Goal: Use online tool/utility: Use online tool/utility

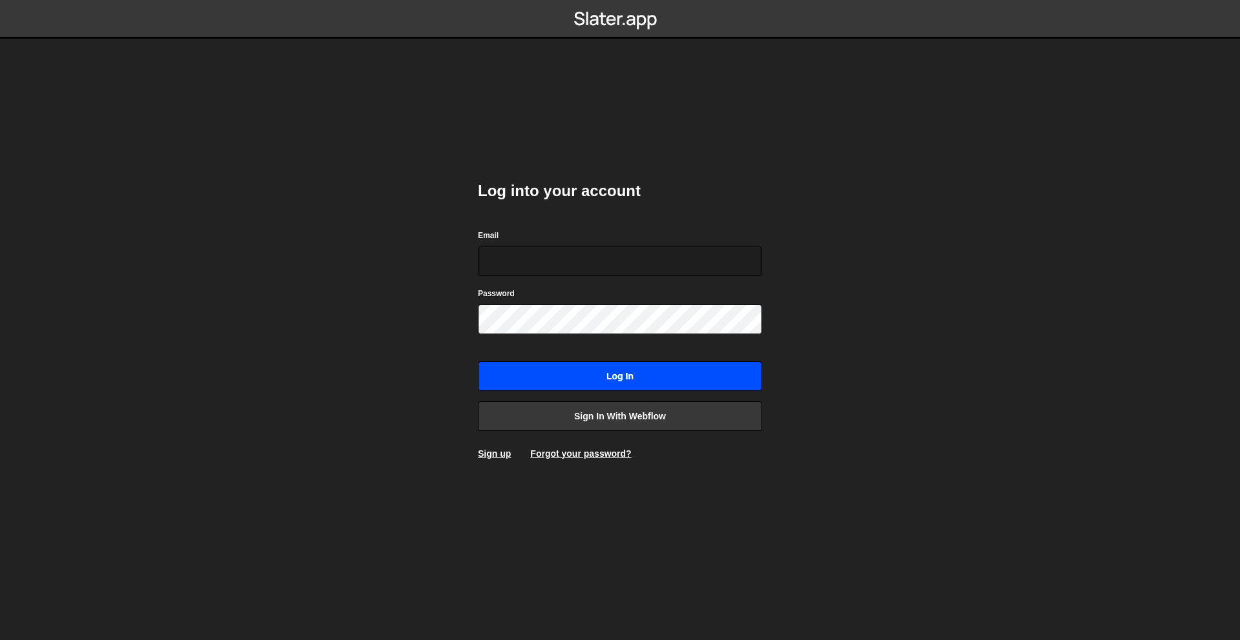
type input "[PERSON_NAME][EMAIL_ADDRESS][DOMAIN_NAME]"
click at [649, 367] on input "Log in" at bounding box center [620, 377] width 284 height 30
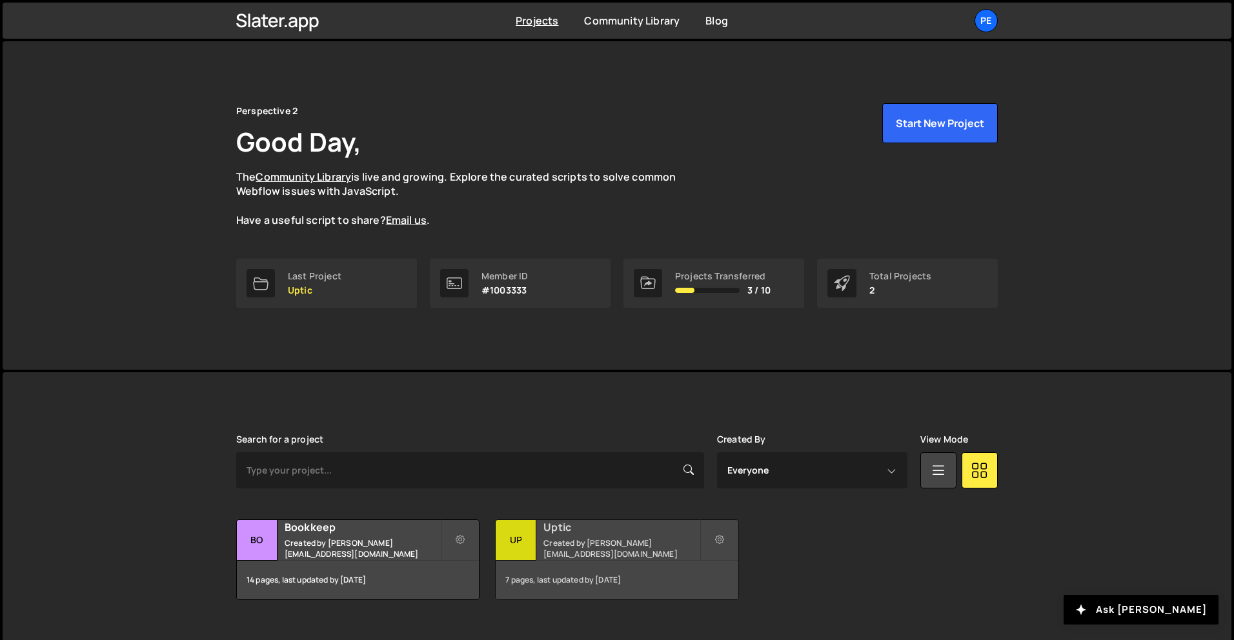
click at [610, 544] on small "Created by rory@perspective.design" at bounding box center [622, 549] width 156 height 22
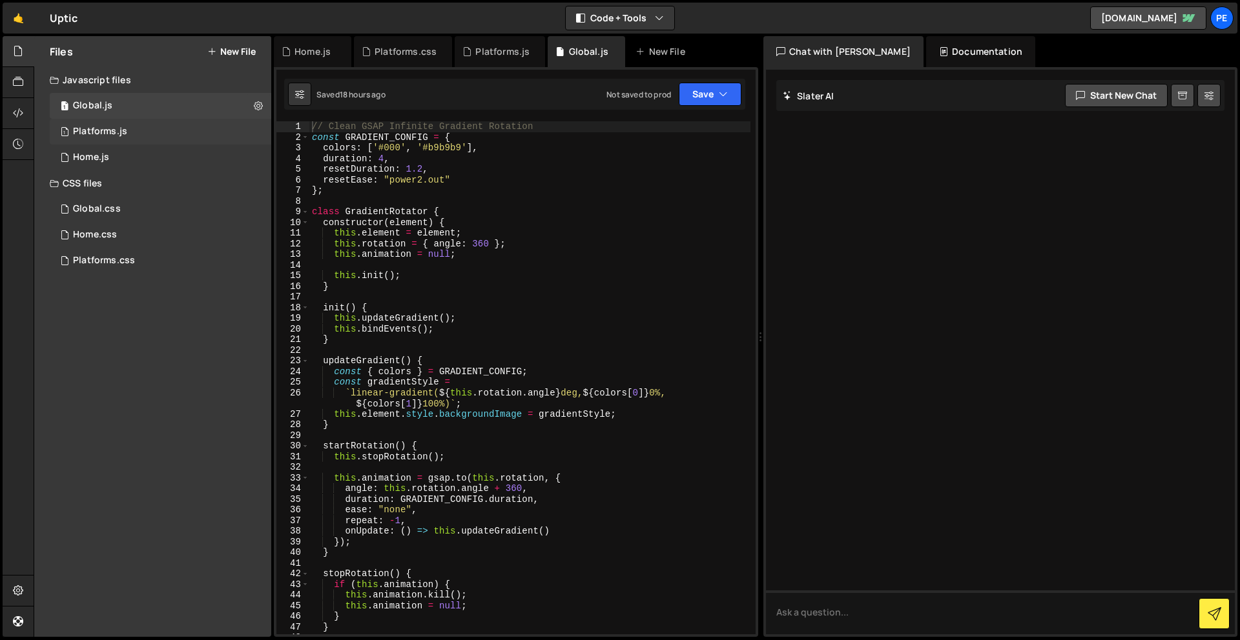
click at [114, 131] on div "Platforms.js" at bounding box center [100, 132] width 54 height 12
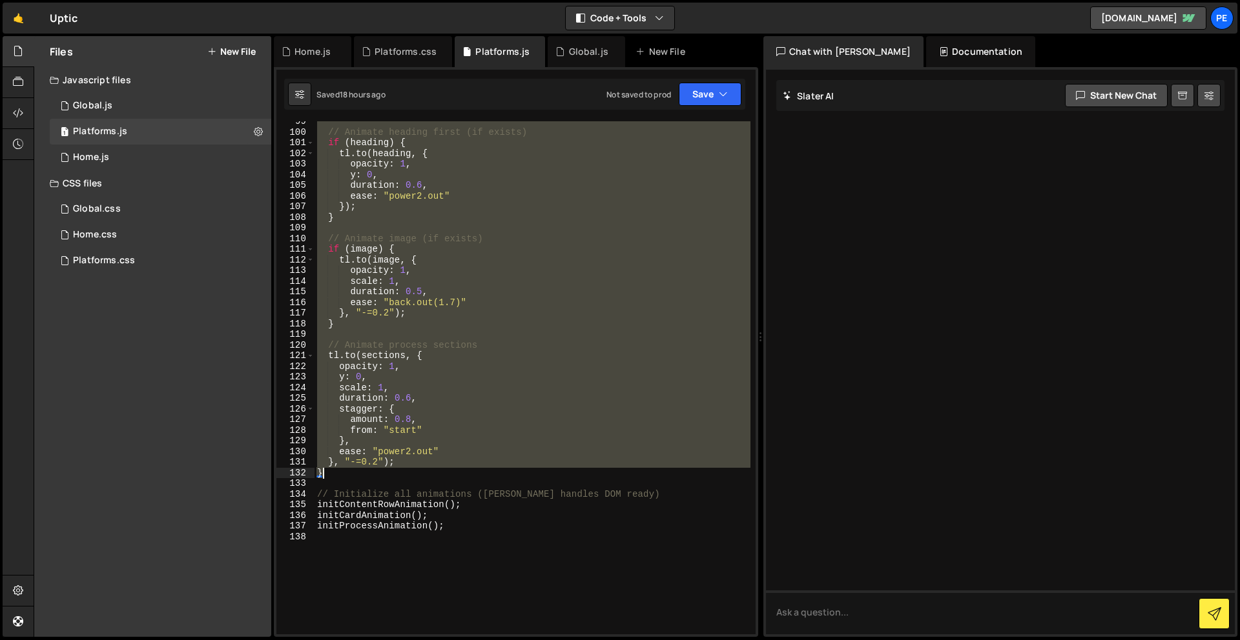
scroll to position [1065, 0]
drag, startPoint x: 316, startPoint y: 280, endPoint x: 553, endPoint y: 473, distance: 305.1
click at [553, 473] on div "// Animate heading first (if exists) if ( heading ) { tl . to ( heading , { opa…" at bounding box center [532, 388] width 436 height 535
type textarea "},"
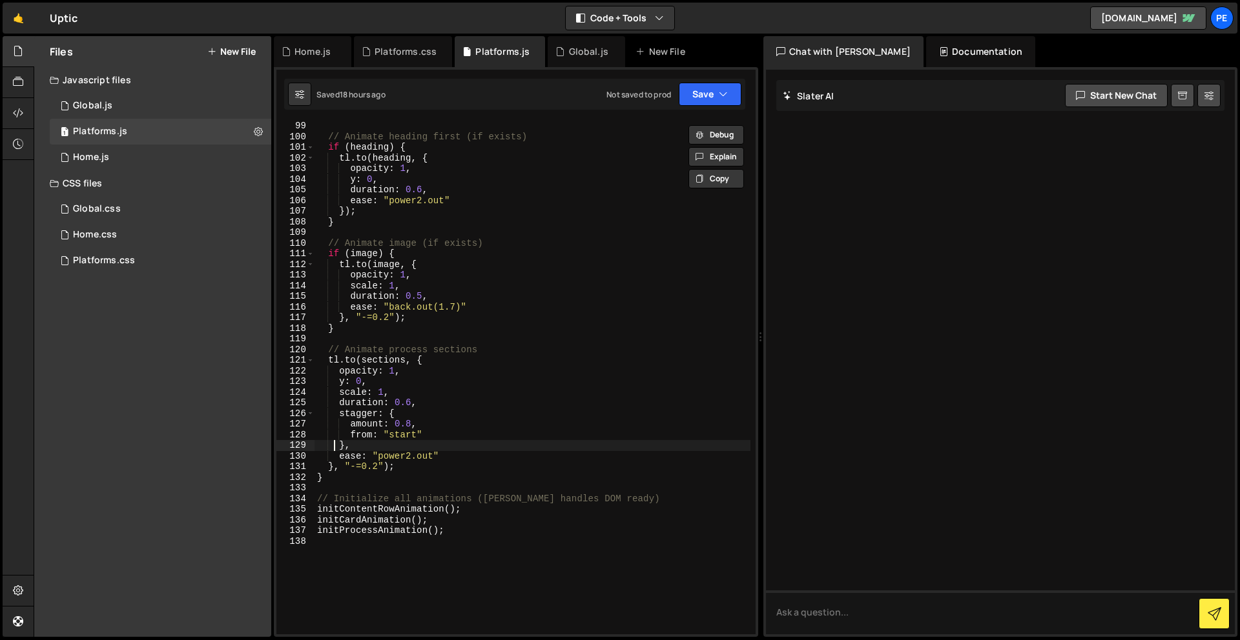
click at [342, 486] on div "// Animate heading first (if exists) if ( heading ) { tl . to ( heading , { opa…" at bounding box center [532, 388] width 436 height 535
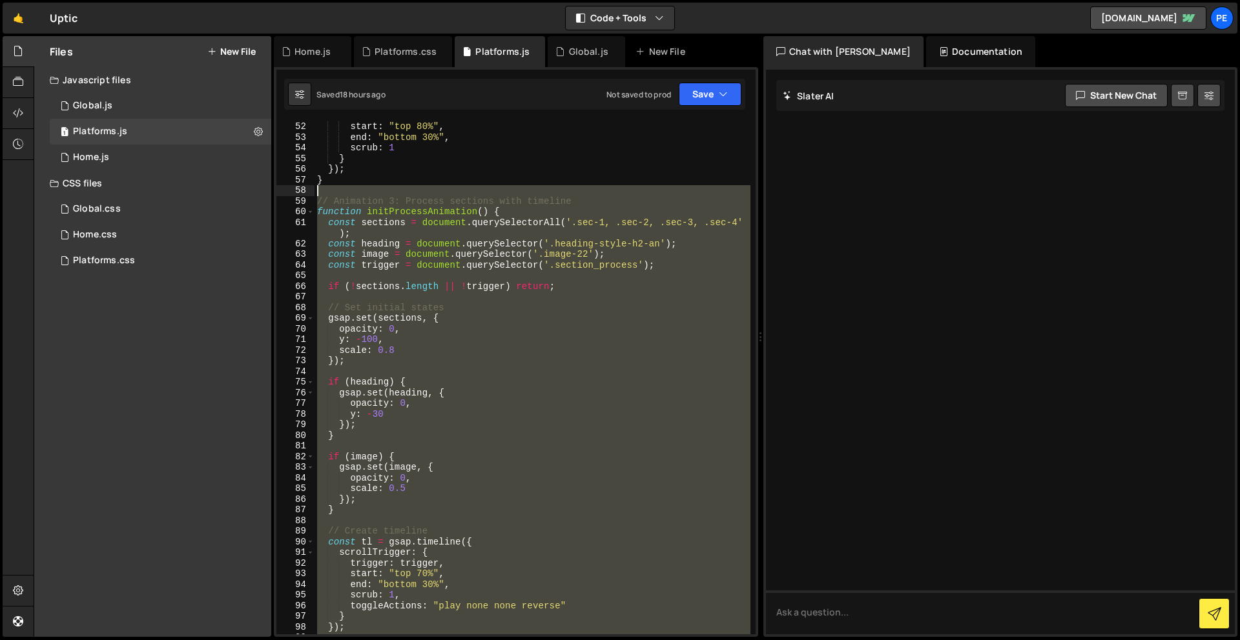
scroll to position [466, 0]
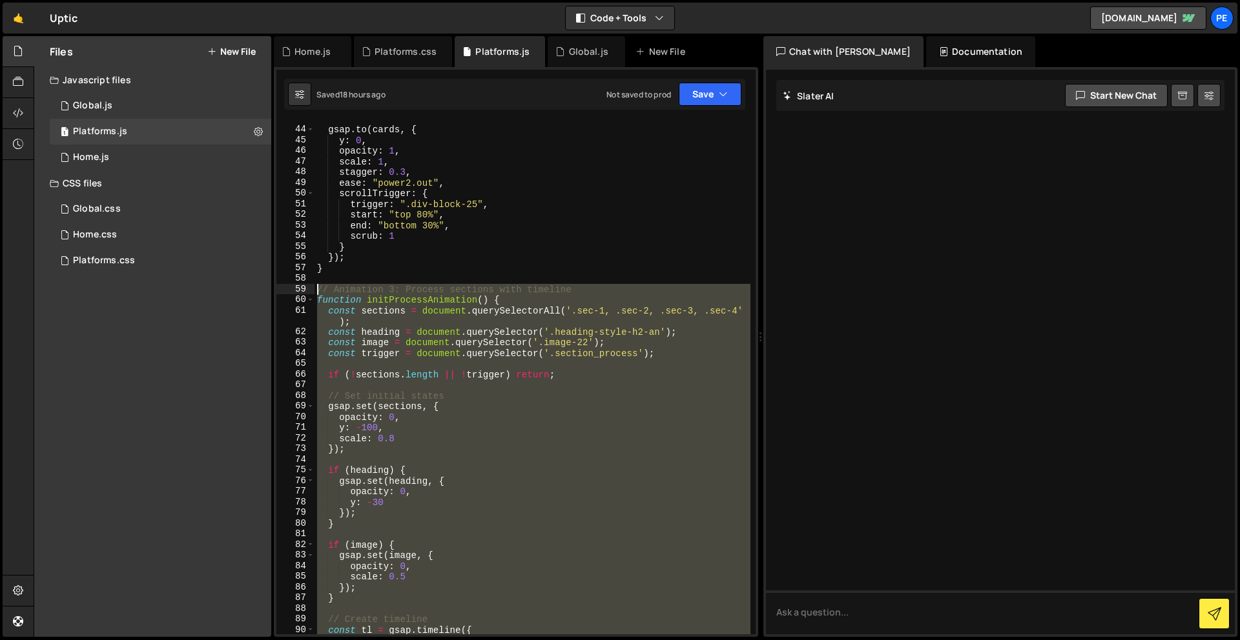
drag, startPoint x: 343, startPoint y: 480, endPoint x: 312, endPoint y: 292, distance: 190.3
click at [312, 292] on div "43 44 45 46 47 48 49 50 51 52 53 54 55 56 57 58 59 60 61 62 63 64 65 66 67 68 6…" at bounding box center [515, 377] width 479 height 513
paste textarea "}"
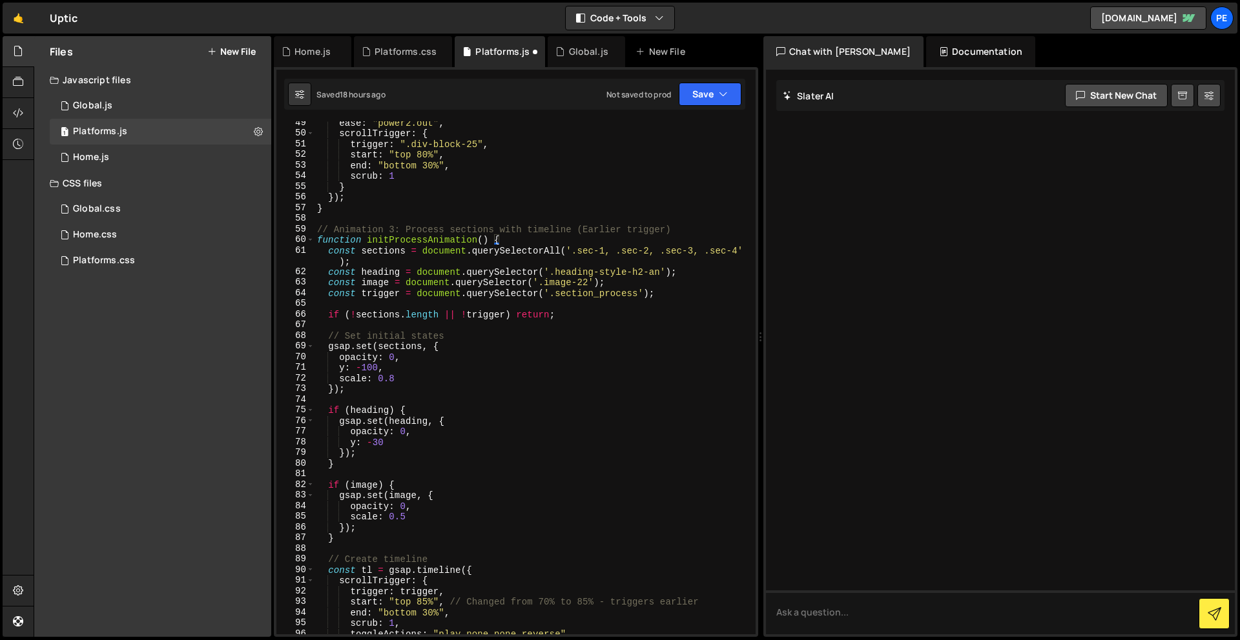
scroll to position [367, 0]
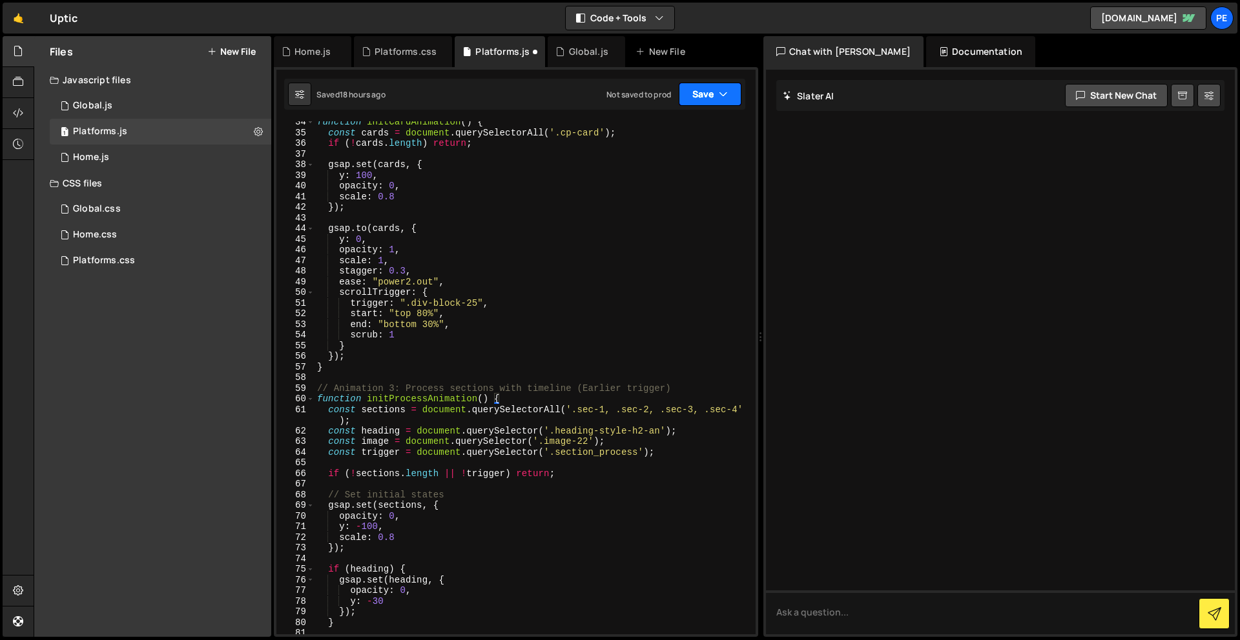
click at [690, 99] on button "Save" at bounding box center [710, 94] width 63 height 23
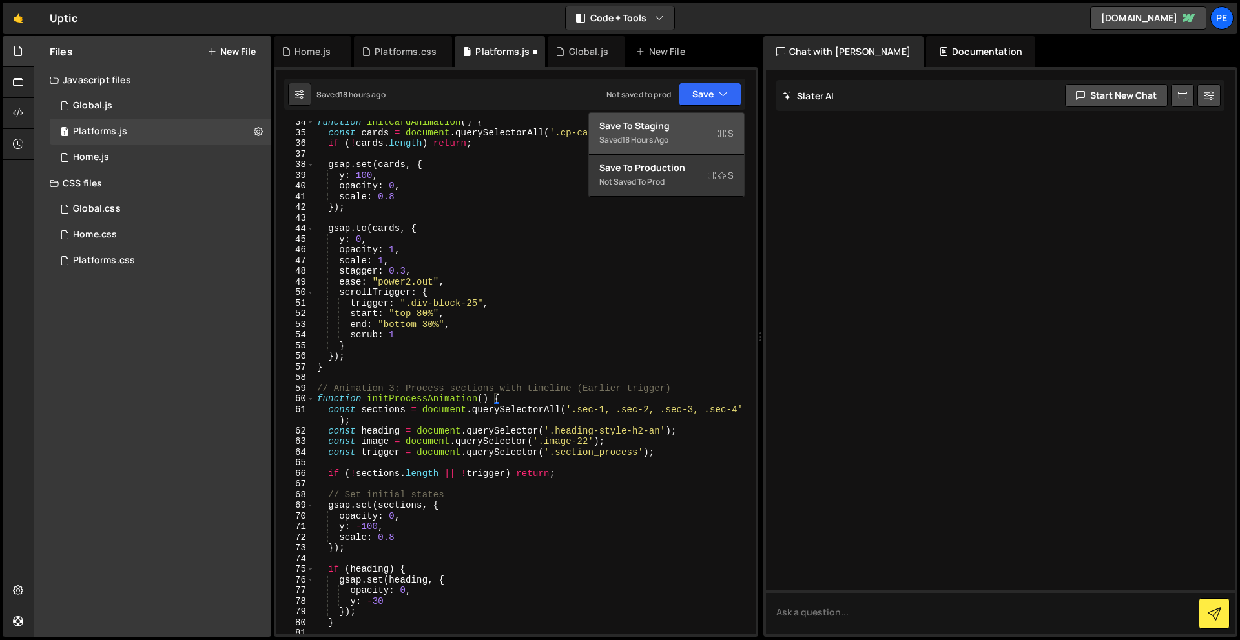
click at [690, 123] on div "Save to Staging S" at bounding box center [666, 125] width 134 height 13
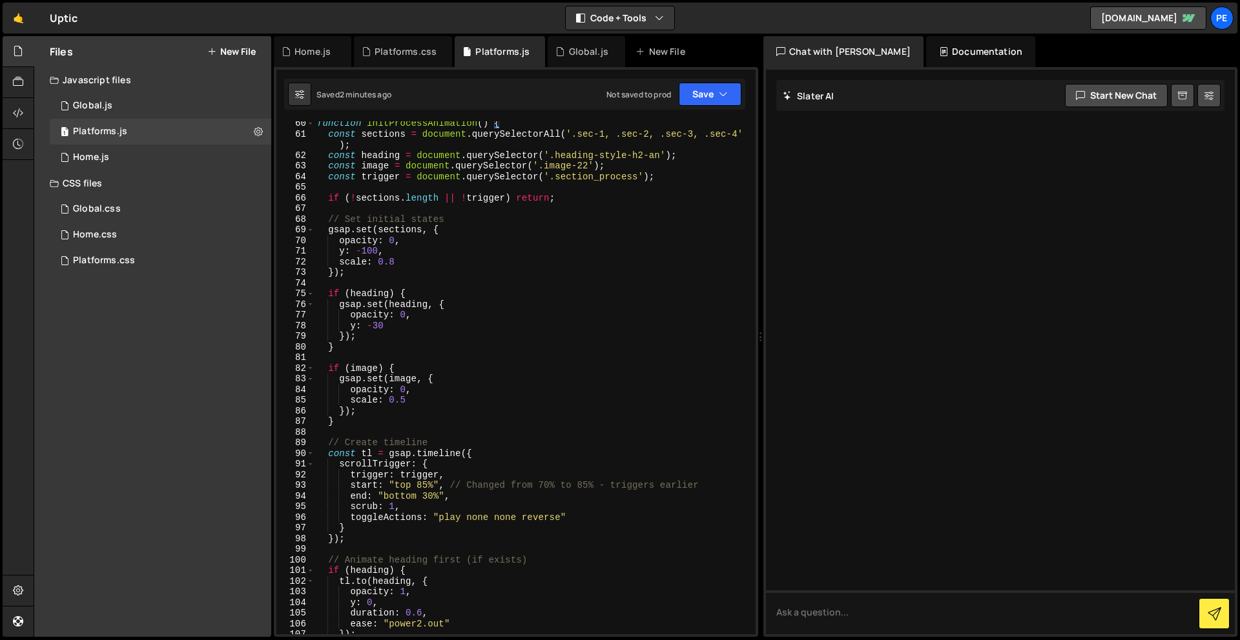
scroll to position [647, 0]
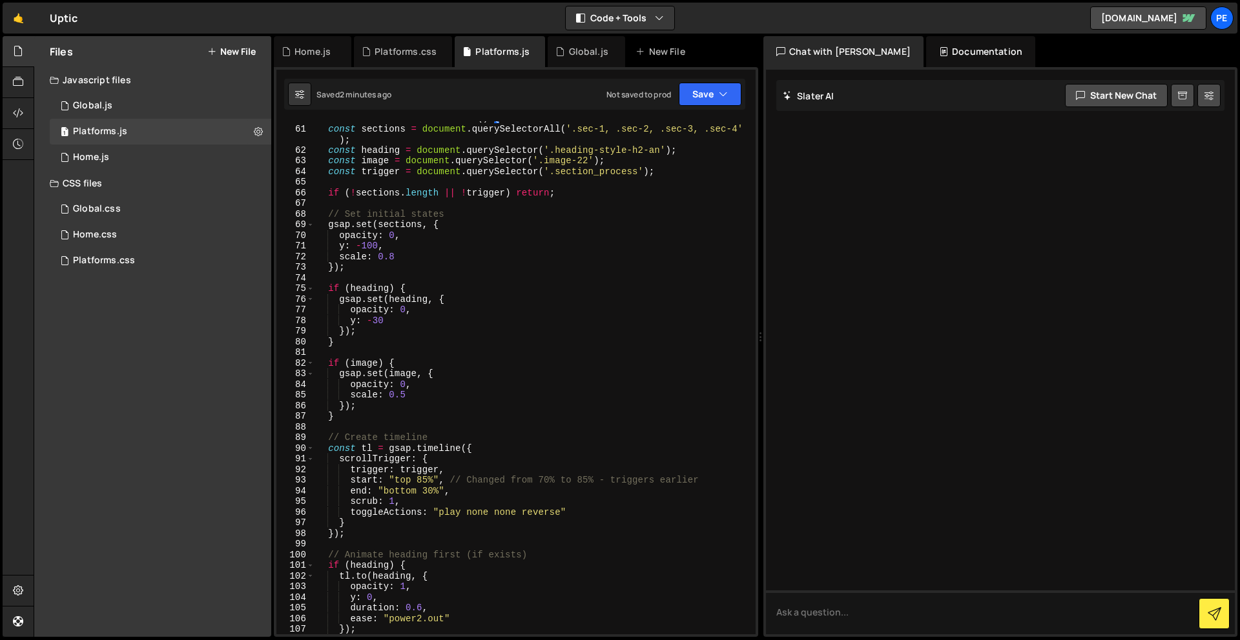
click at [427, 482] on div "function initProcessAnimation ( ) { const sections = document . querySelectorAl…" at bounding box center [532, 380] width 436 height 535
click at [709, 101] on button "Save" at bounding box center [710, 94] width 63 height 23
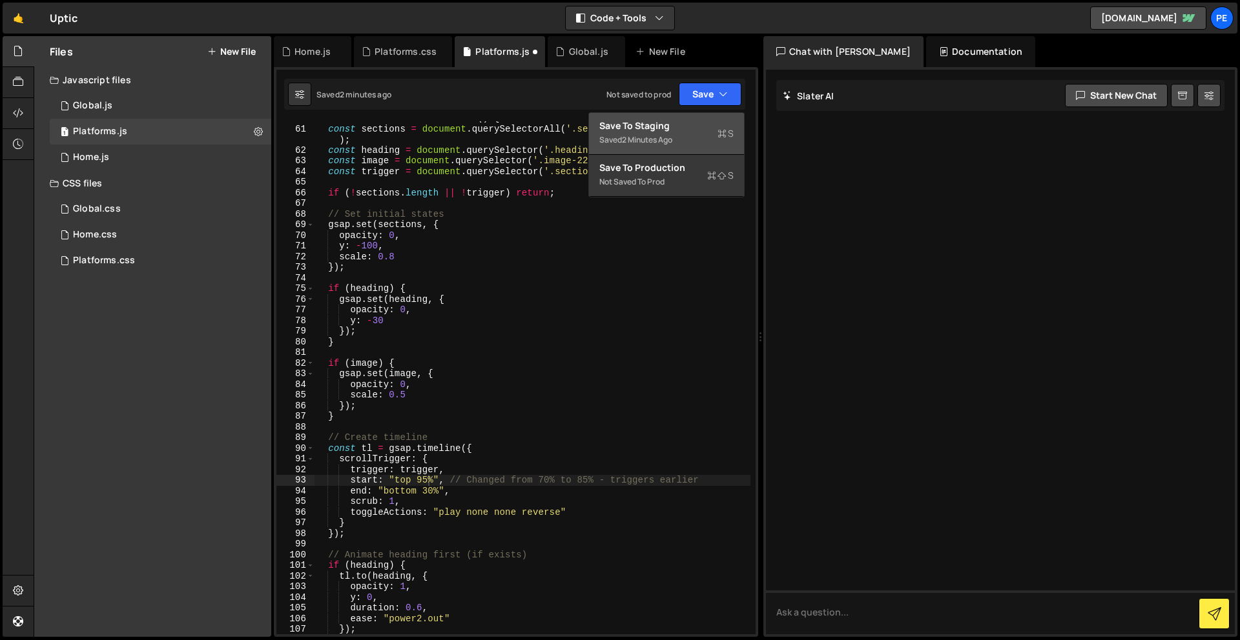
click at [699, 146] on div "Saved 2 minutes ago" at bounding box center [666, 139] width 134 height 15
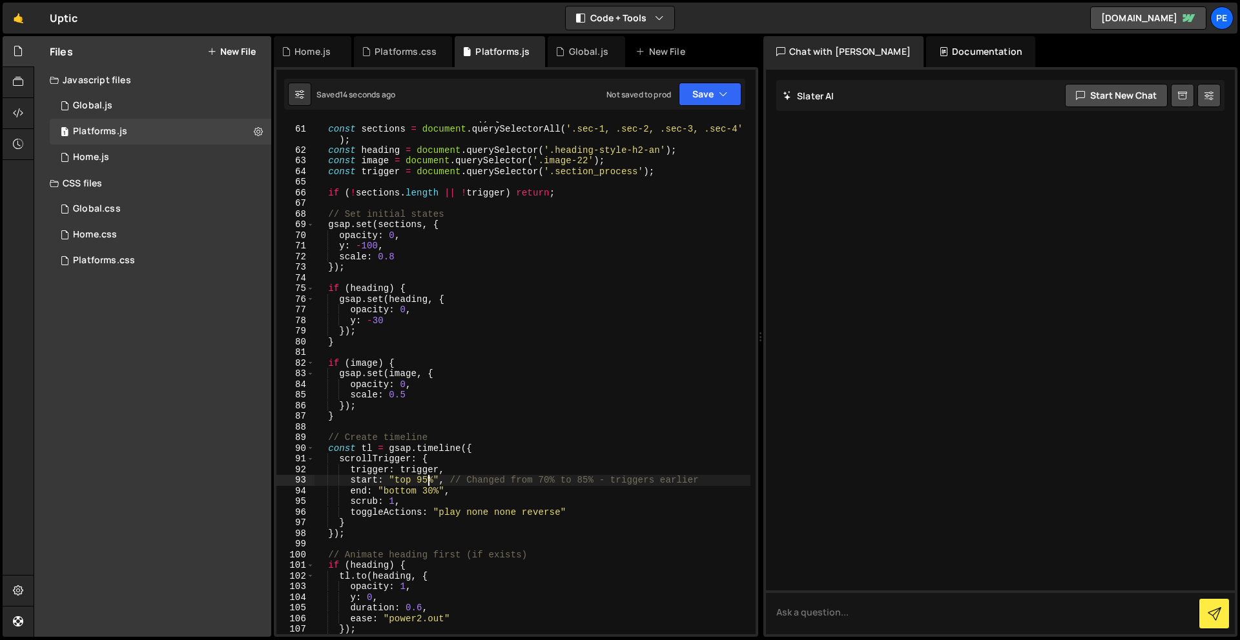
click at [427, 484] on div "function initProcessAnimation ( ) { const sections = document . querySelectorAl…" at bounding box center [532, 380] width 436 height 535
drag, startPoint x: 435, startPoint y: 496, endPoint x: 436, endPoint y: 513, distance: 17.5
click at [435, 496] on div "function initProcessAnimation ( ) { const sections = document . querySelectorAl…" at bounding box center [532, 380] width 436 height 535
click at [708, 91] on button "Save" at bounding box center [710, 94] width 63 height 23
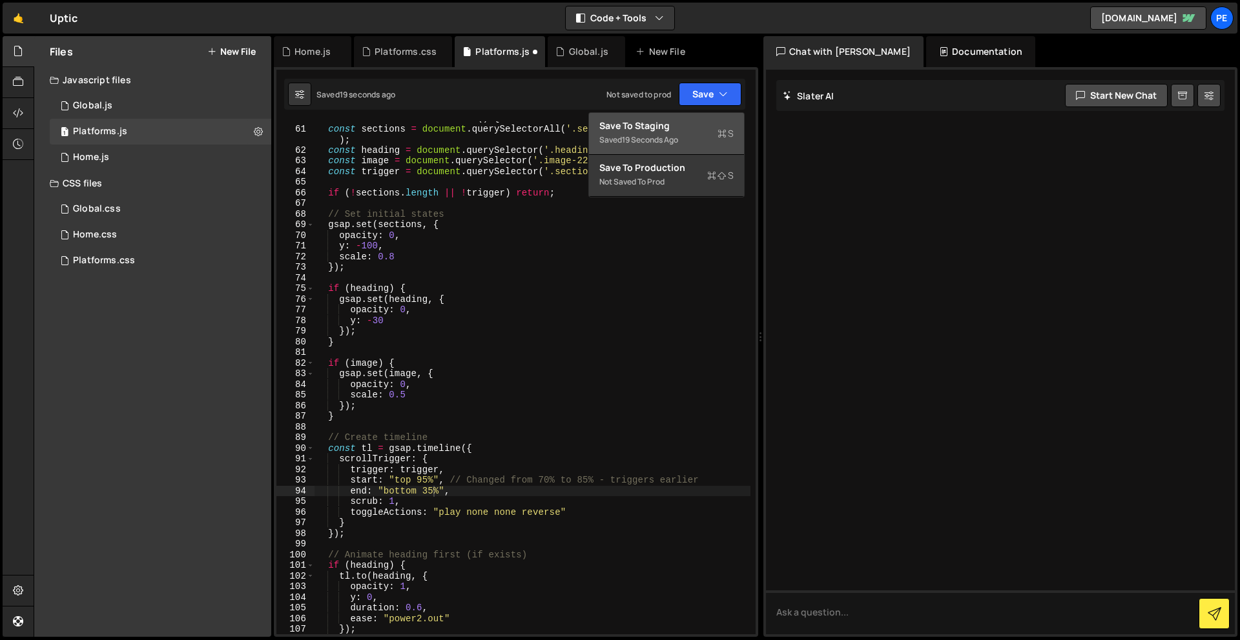
click at [708, 119] on button "Save to Staging S Saved 19 seconds ago" at bounding box center [666, 134] width 155 height 42
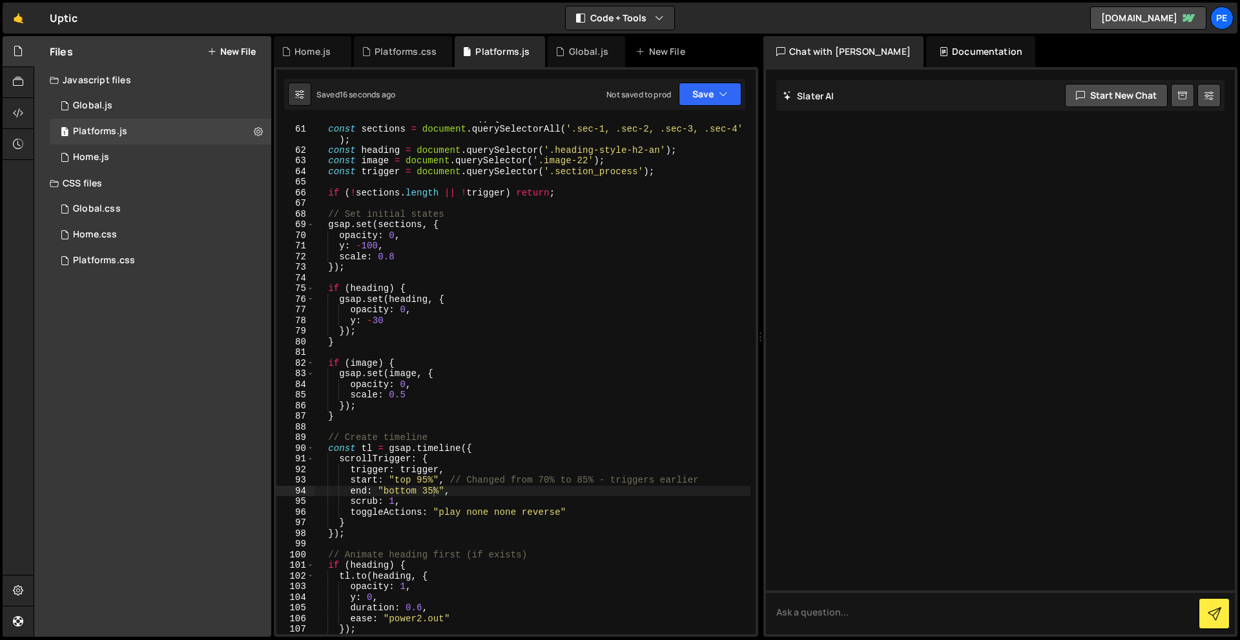
click at [435, 491] on div "function initProcessAnimation ( ) { const sections = document . querySelectorAl…" at bounding box center [532, 380] width 436 height 535
click at [716, 96] on button "Save" at bounding box center [710, 94] width 63 height 23
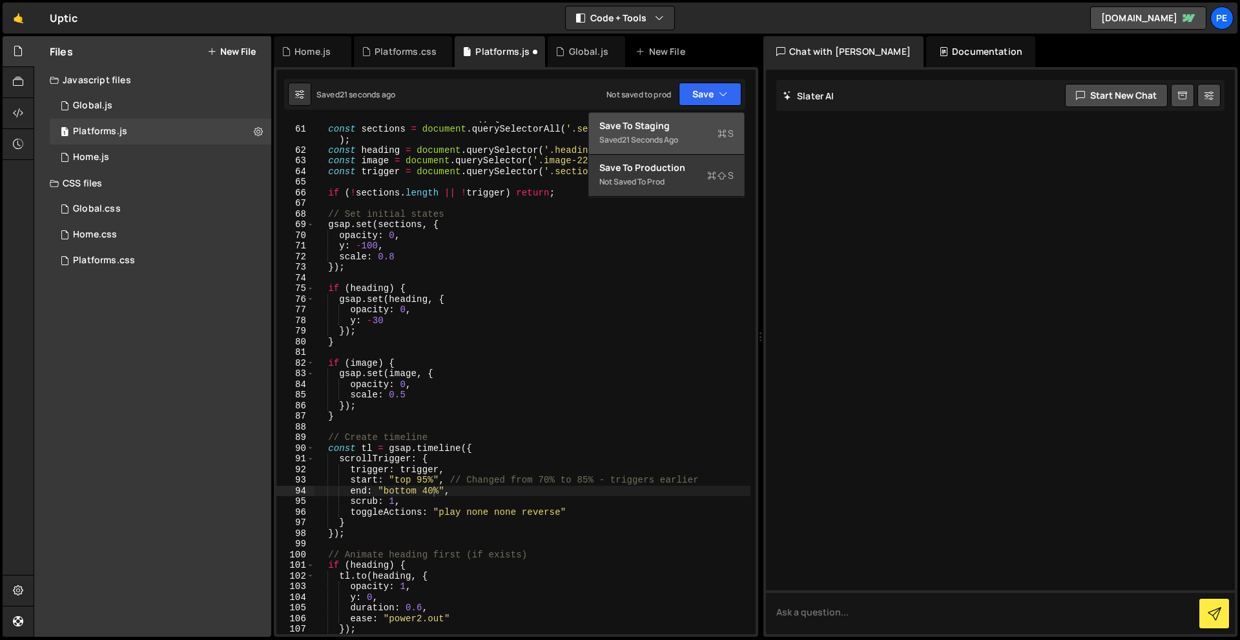
click at [666, 141] on div "21 seconds ago" at bounding box center [650, 139] width 56 height 11
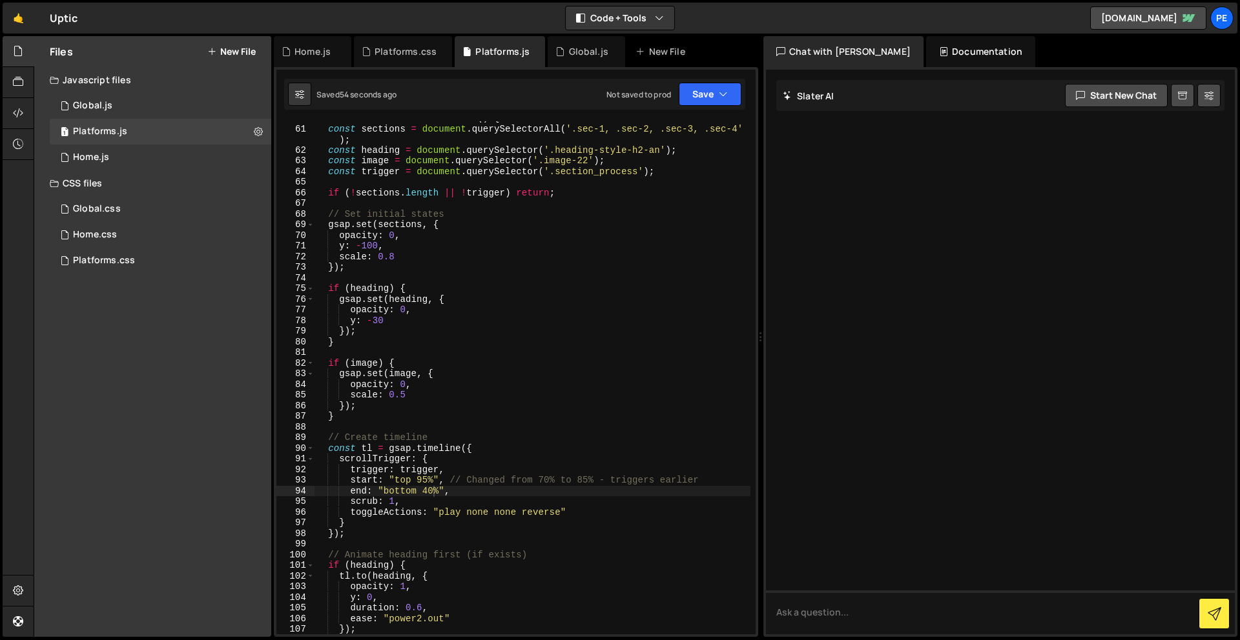
click at [428, 479] on div "function initProcessAnimation ( ) { const sections = document . querySelectorAl…" at bounding box center [532, 380] width 436 height 535
click at [433, 488] on div "function initProcessAnimation ( ) { const sections = document . querySelectorAl…" at bounding box center [532, 380] width 436 height 535
type textarea "end: "bottom 45%","
click at [696, 94] on button "Save" at bounding box center [710, 94] width 63 height 23
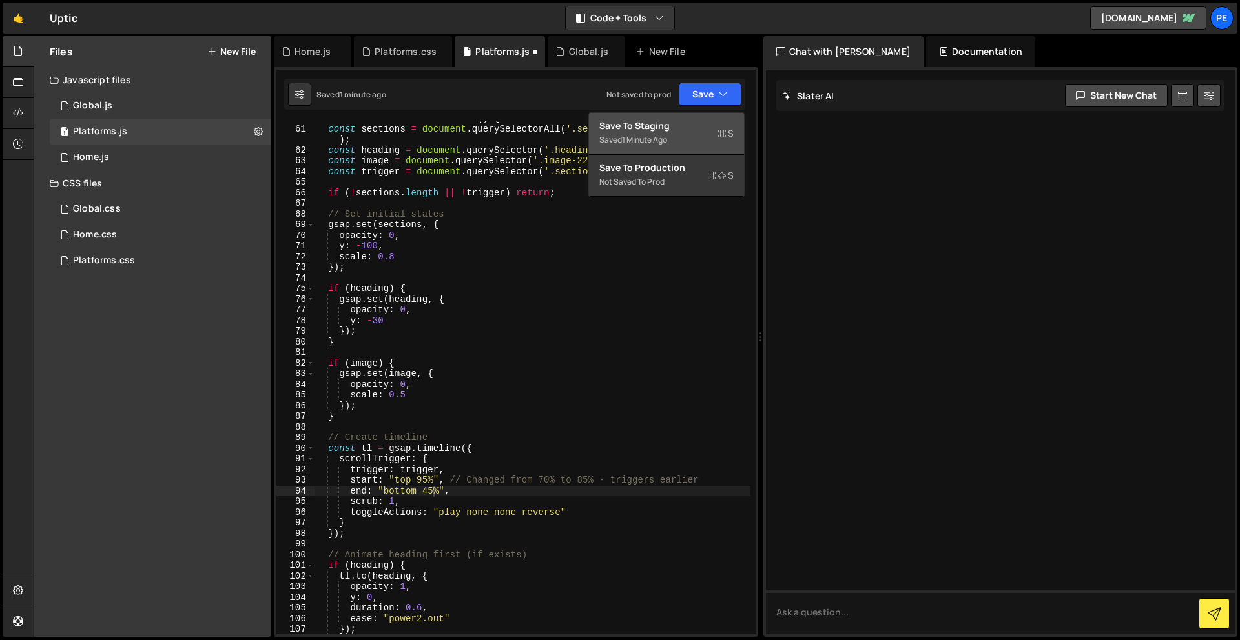
click at [694, 139] on div "Saved 1 minute ago" at bounding box center [666, 139] width 134 height 15
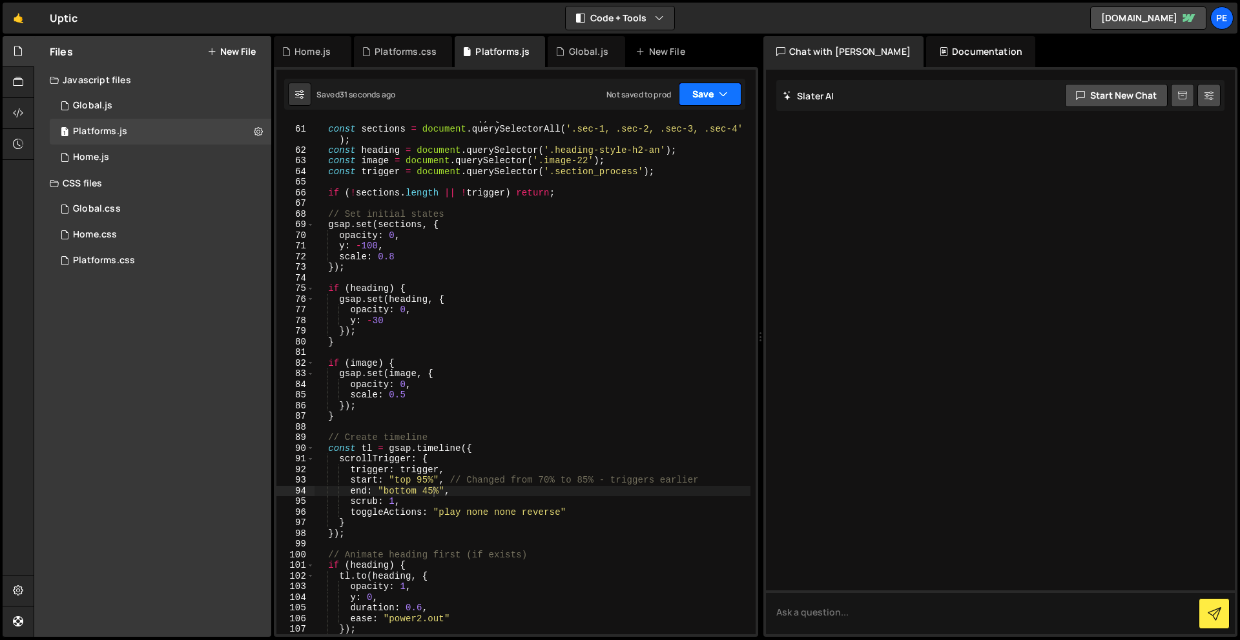
click at [721, 87] on button "Save" at bounding box center [710, 94] width 63 height 23
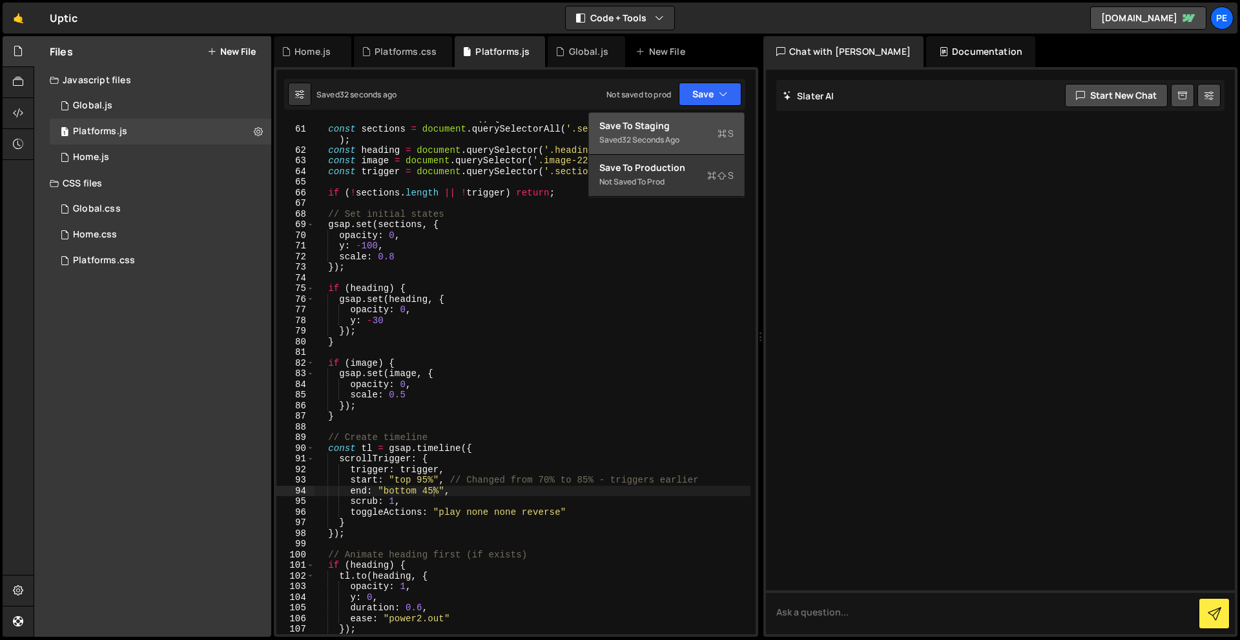
click at [702, 125] on div "Save to Staging S" at bounding box center [666, 125] width 134 height 13
